Goal: Task Accomplishment & Management: Complete application form

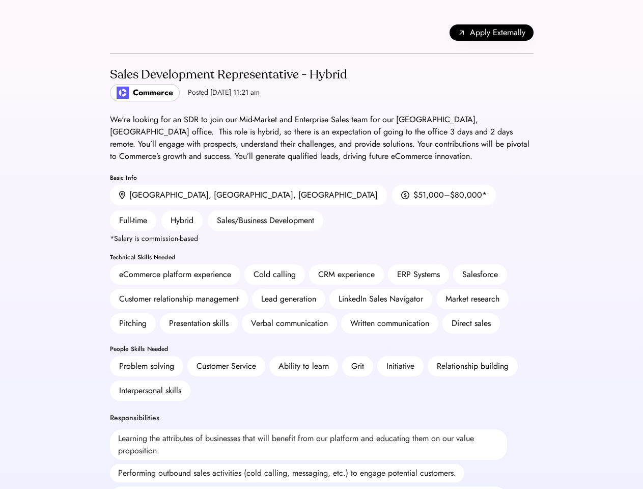
click at [321, 268] on div "CRM experience" at bounding box center [346, 274] width 57 height 12
click at [322, 268] on div "CRM experience" at bounding box center [346, 274] width 57 height 12
click at [322, 33] on div "Apply Externally" at bounding box center [322, 32] width 424 height 41
click at [492, 33] on span "Apply Externally" at bounding box center [498, 32] width 56 height 12
click at [322, 289] on div "Lead generation" at bounding box center [288, 299] width 73 height 20
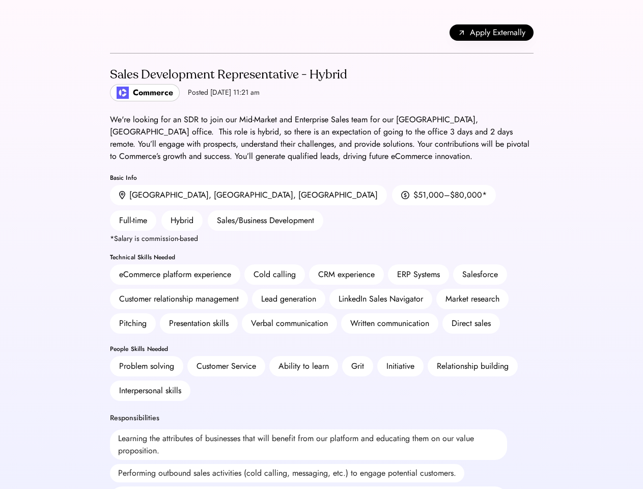
click at [322, 289] on div "Lead generation" at bounding box center [288, 299] width 73 height 20
click at [322, 84] on h2 "Sales Development Representative - Hybrid" at bounding box center [228, 75] width 237 height 18
click at [227, 84] on h2 "Sales Development Representative - Hybrid" at bounding box center [228, 75] width 237 height 18
click at [227, 75] on div "Sales Development Representative - Hybrid" at bounding box center [228, 75] width 237 height 16
click at [195, 93] on div "Posted [DATE] 11:21 am" at bounding box center [224, 93] width 72 height 10
